Goal: Information Seeking & Learning: Learn about a topic

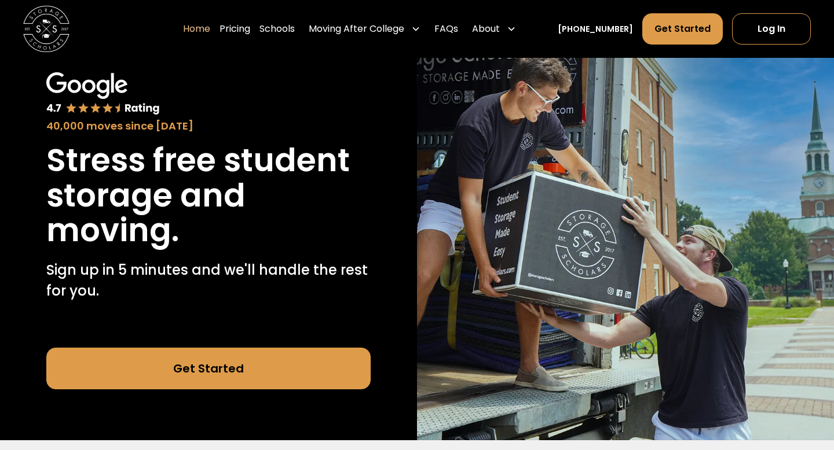
scroll to position [61, 0]
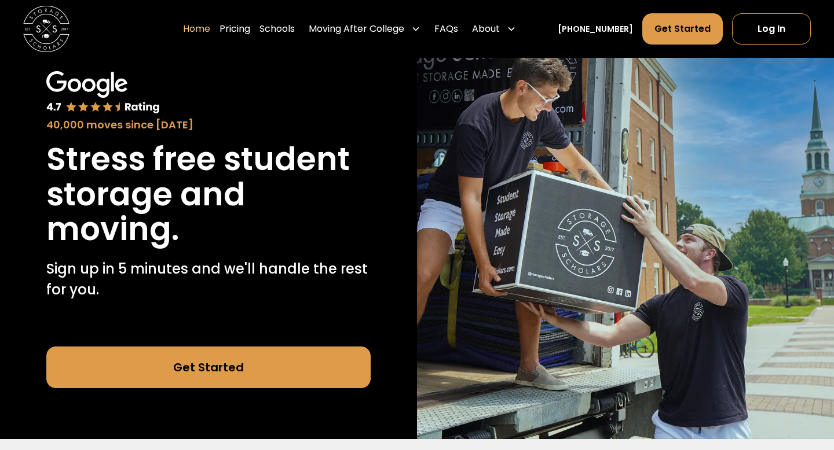
click at [235, 368] on link "Get Started" at bounding box center [208, 368] width 324 height 42
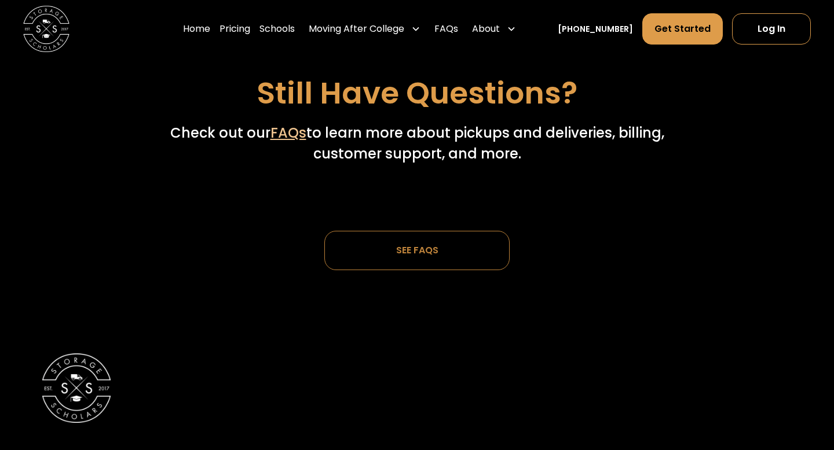
scroll to position [3360, 0]
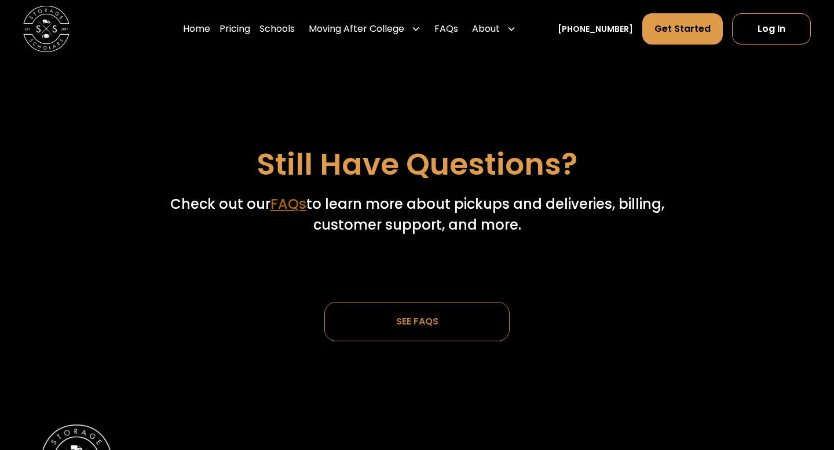
click at [288, 194] on link "FAQs" at bounding box center [288, 203] width 36 height 19
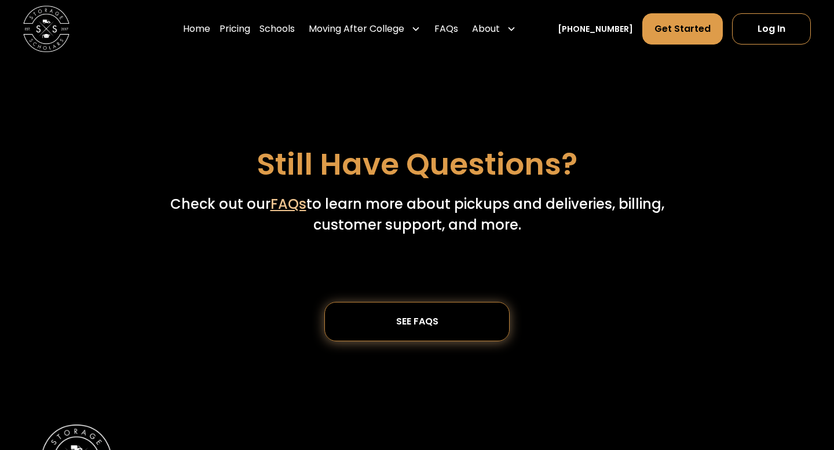
click at [412, 317] on div "SEE FAQs" at bounding box center [417, 322] width 42 height 10
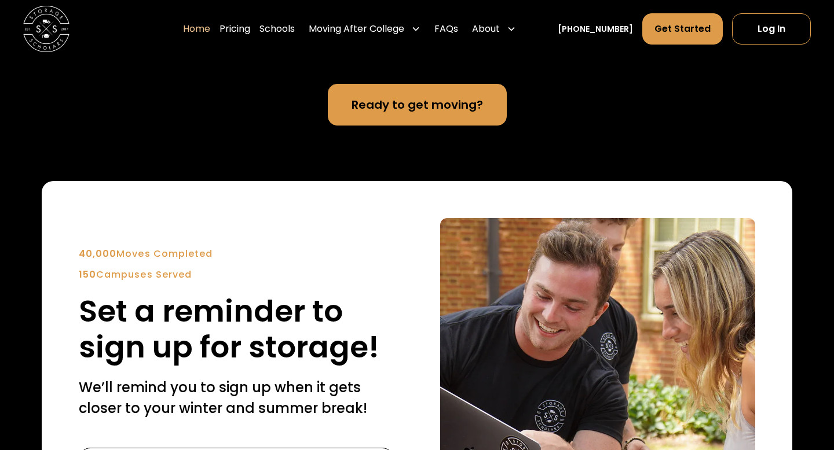
scroll to position [2768, 0]
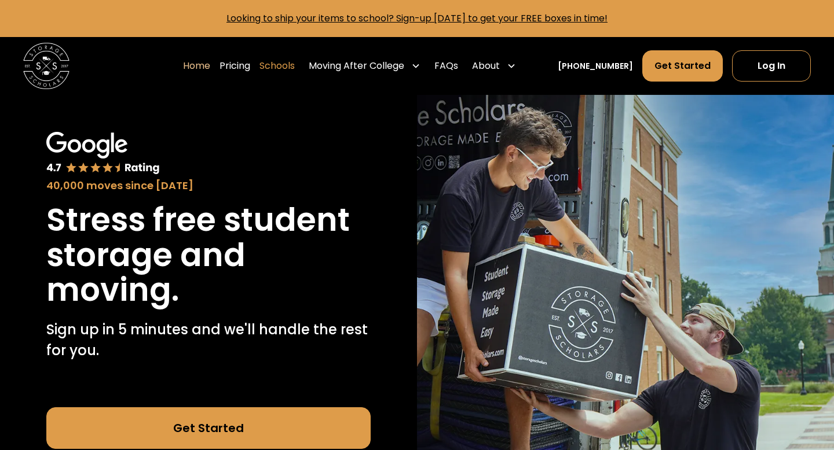
click at [295, 70] on link "Schools" at bounding box center [276, 66] width 35 height 32
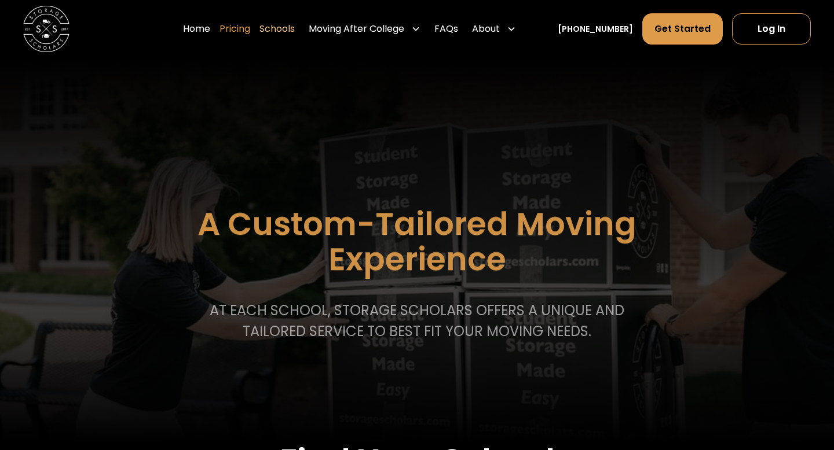
click at [243, 28] on link "Pricing" at bounding box center [234, 29] width 31 height 32
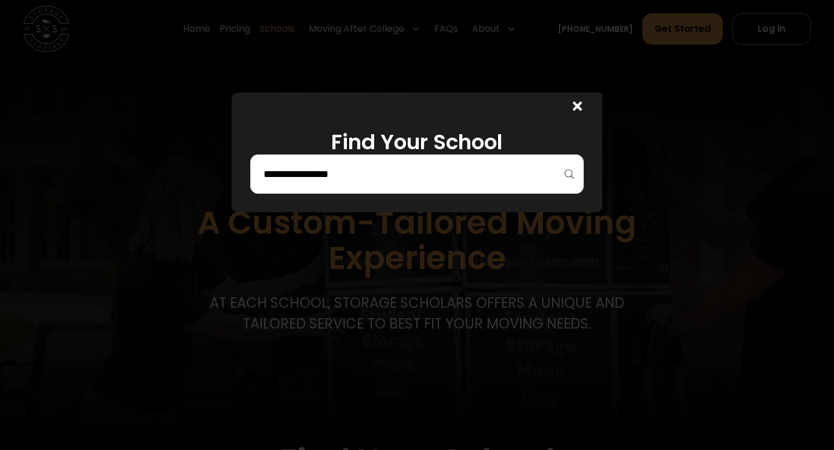
click at [348, 173] on input "search" at bounding box center [416, 174] width 309 height 20
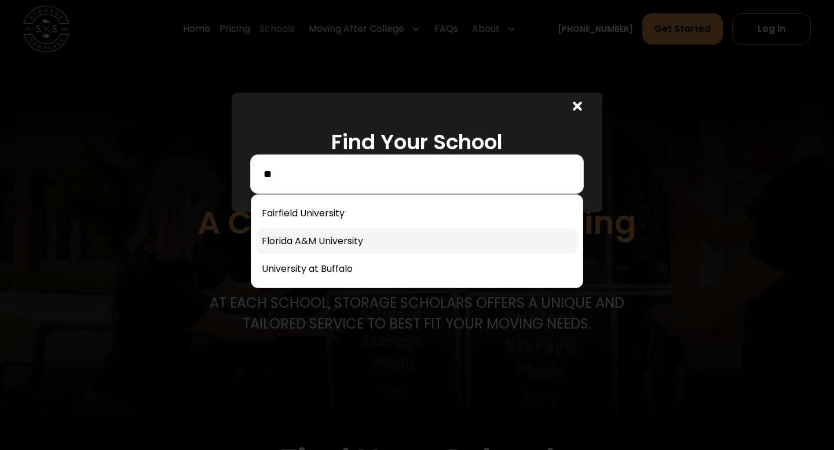
click at [379, 243] on link at bounding box center [417, 241] width 322 height 25
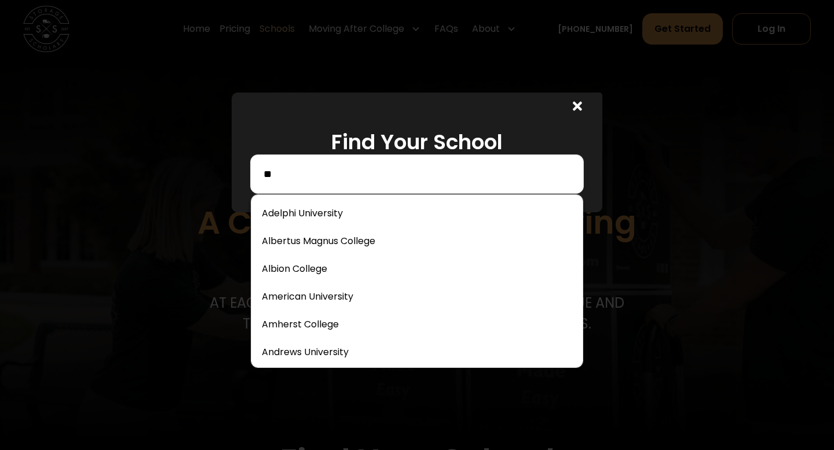
click at [322, 180] on input "**" at bounding box center [416, 174] width 309 height 20
type input "***"
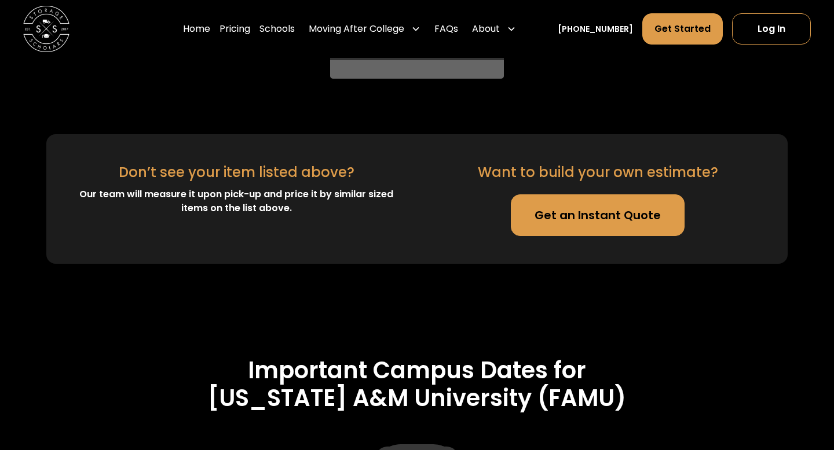
scroll to position [3677, 0]
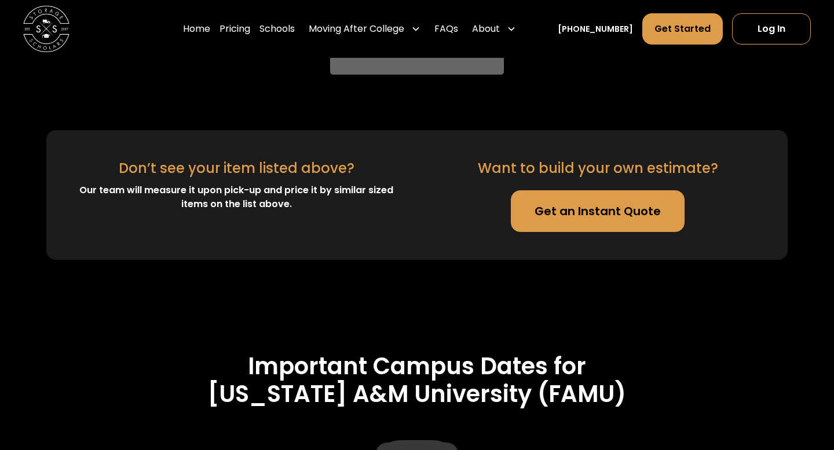
click at [568, 205] on link "Get an Instant Quote" at bounding box center [598, 211] width 174 height 42
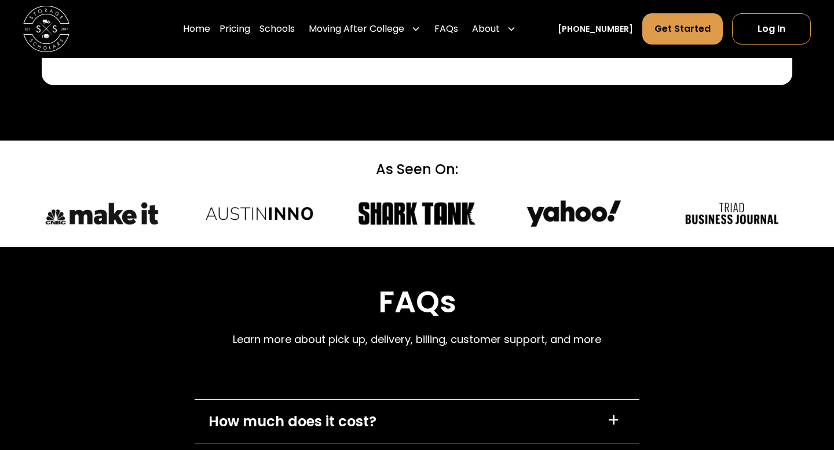
scroll to position [5141, 0]
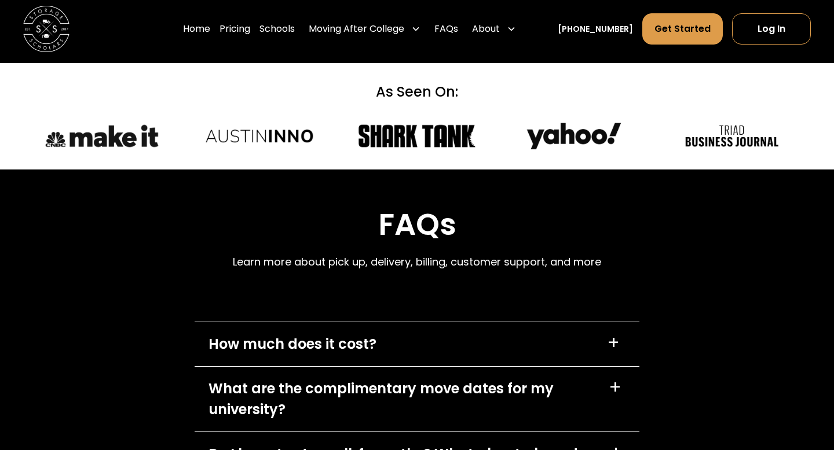
click at [538, 335] on div "How much does it cost? +" at bounding box center [416, 344] width 445 height 44
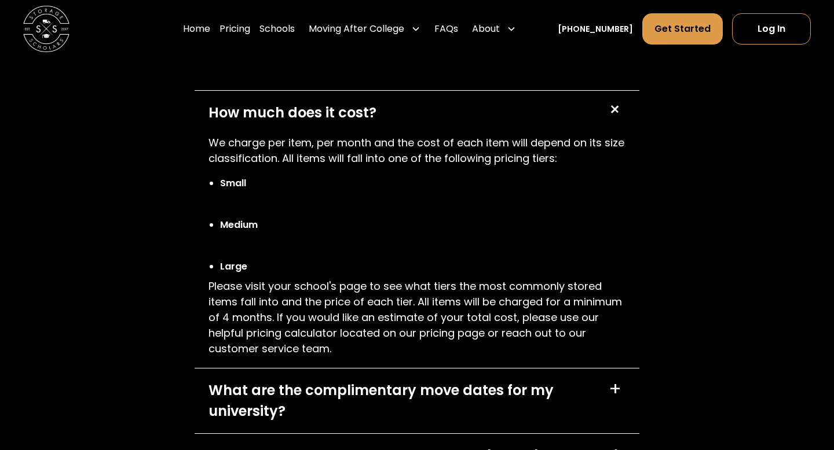
scroll to position [5373, 0]
click at [542, 381] on div "What are the complimentary move dates for my university?" at bounding box center [401, 401] width 386 height 42
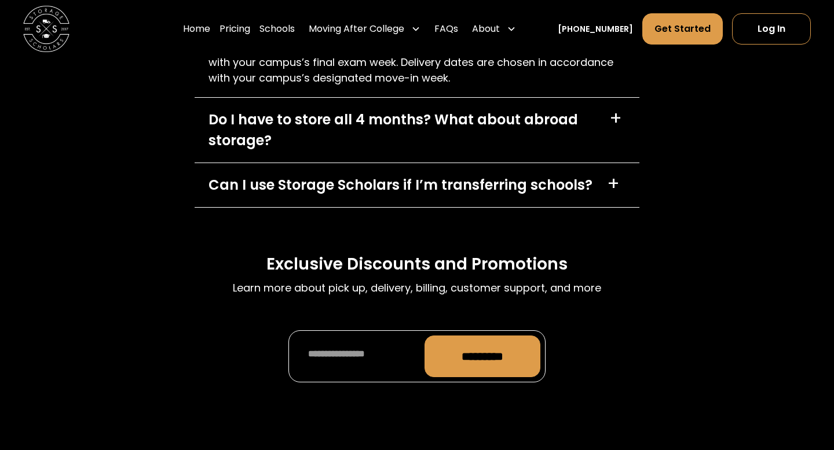
scroll to position [5786, 0]
